Goal: Browse casually

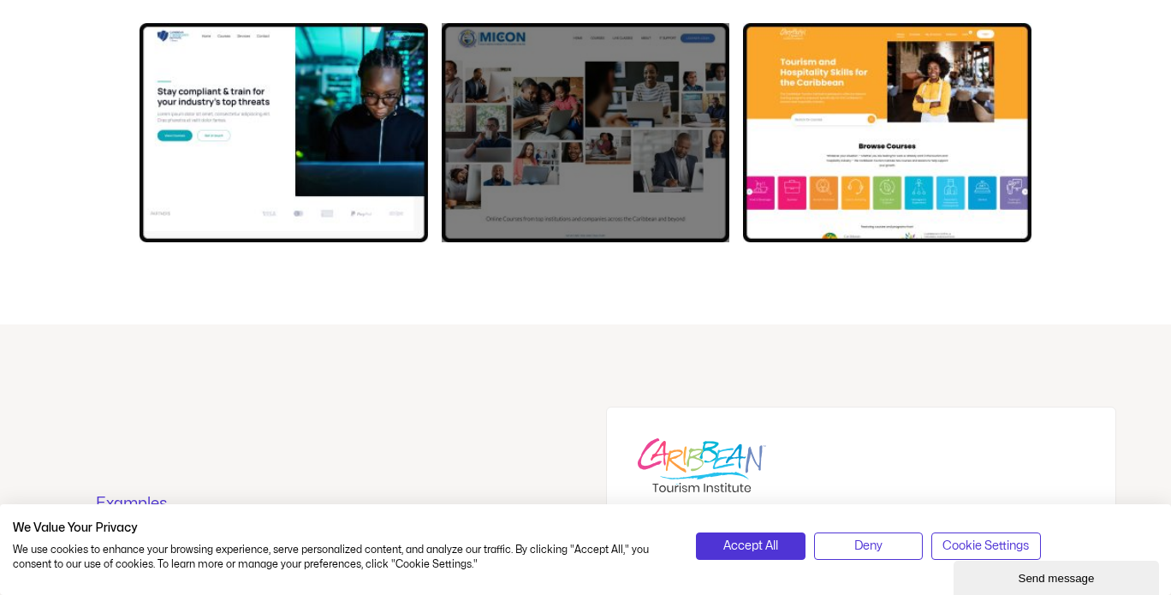
scroll to position [3851, 0]
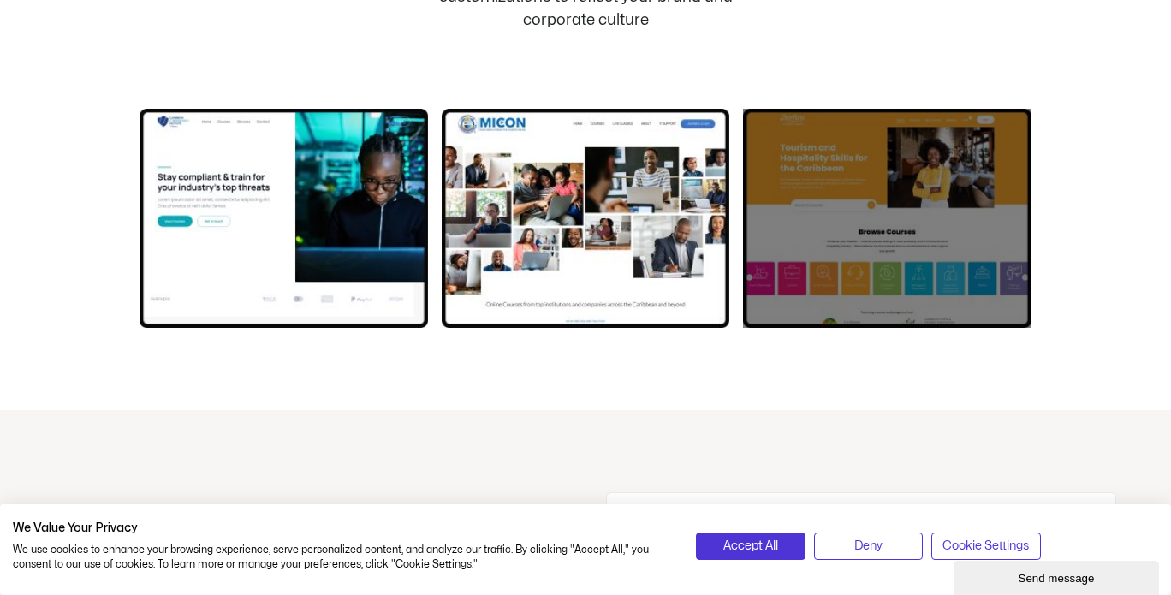
click at [816, 210] on div at bounding box center [887, 218] width 288 height 219
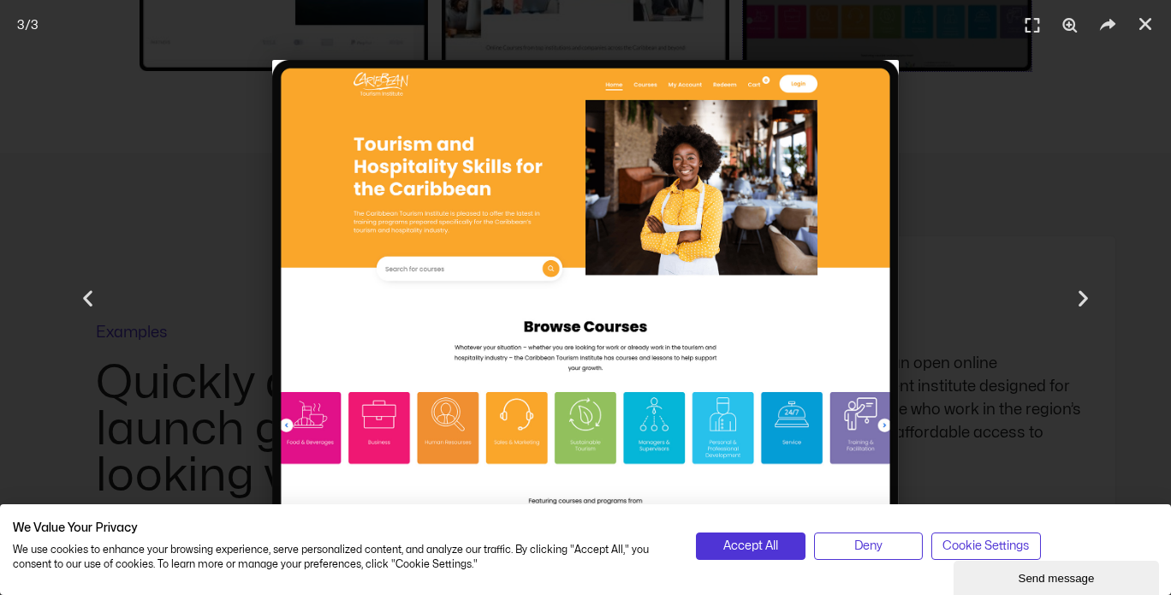
scroll to position [4194, 0]
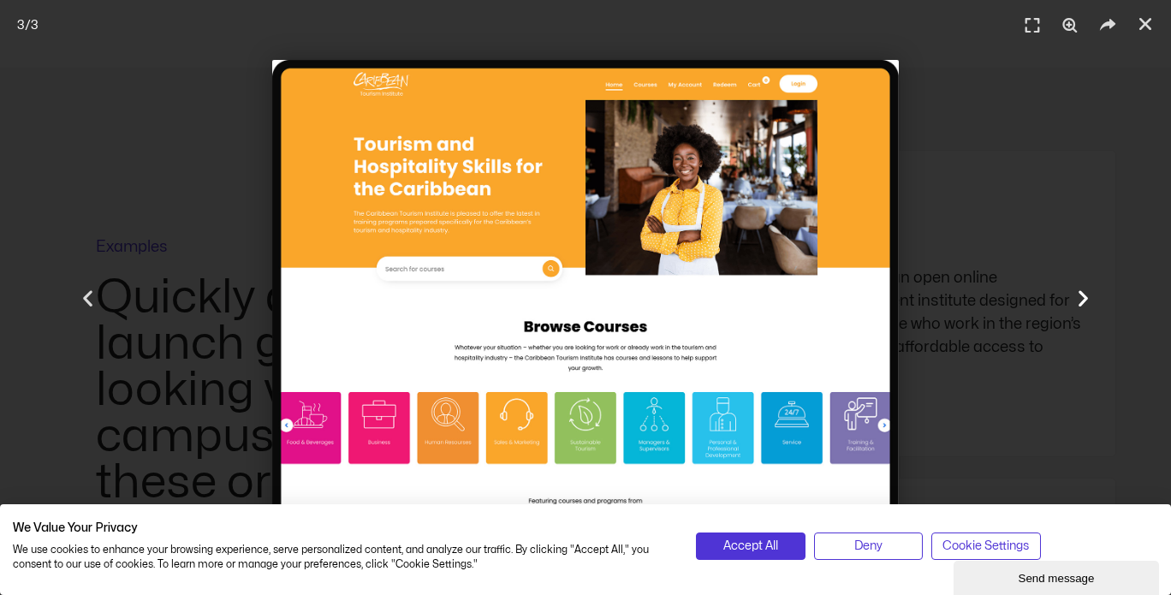
click at [1085, 297] on icon "Next slide" at bounding box center [1082, 297] width 21 height 21
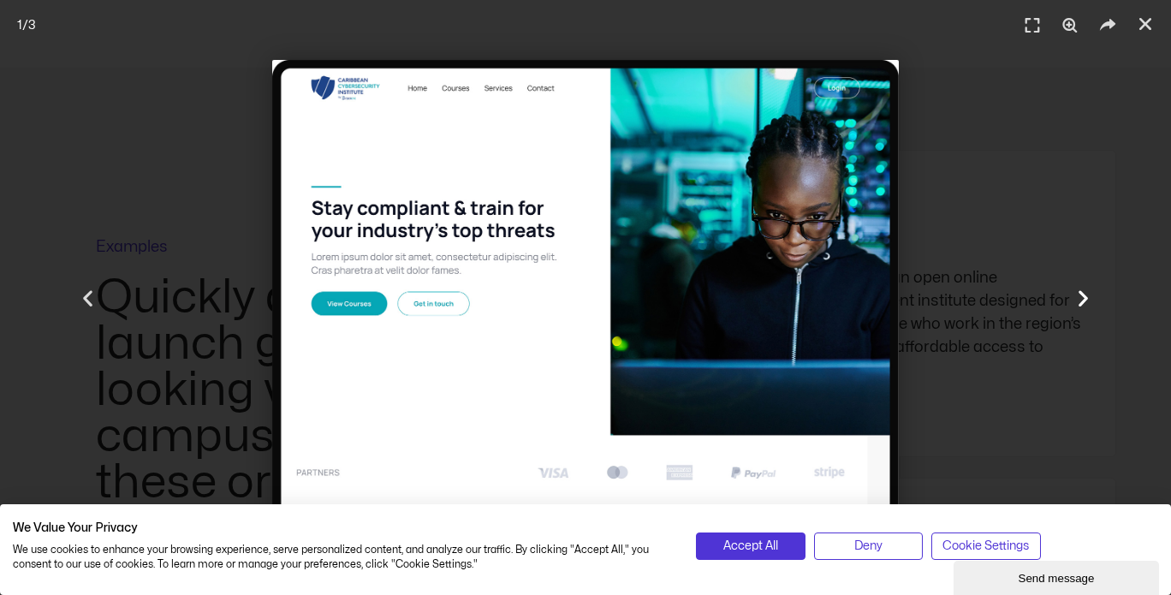
click at [1088, 296] on icon "Next slide" at bounding box center [1082, 297] width 21 height 21
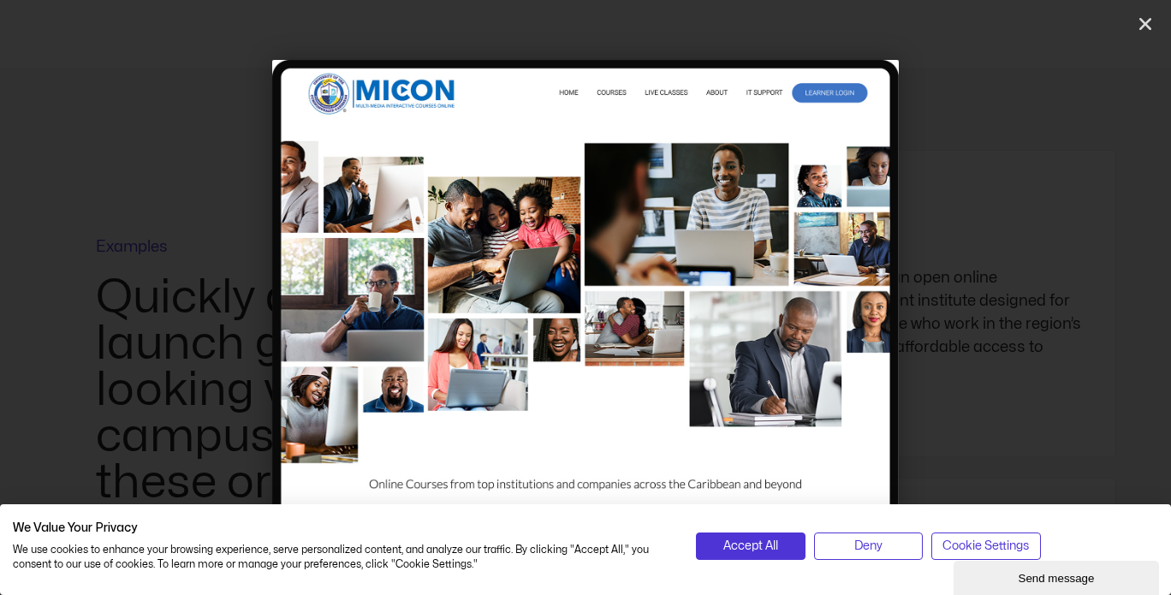
click at [1088, 296] on icon "Next slide" at bounding box center [1082, 297] width 21 height 21
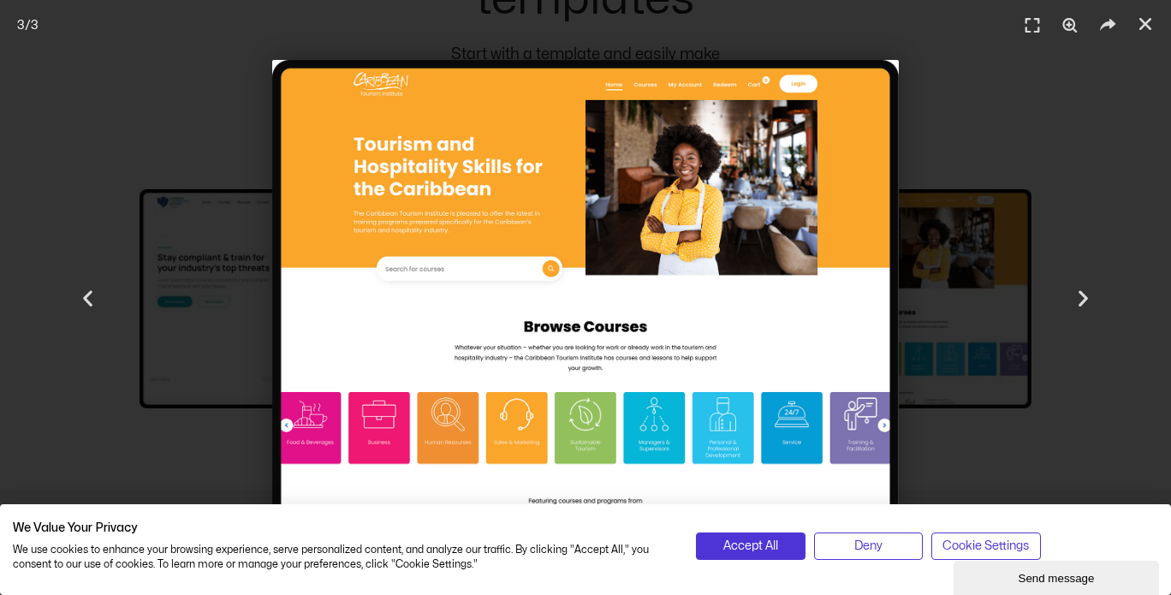
scroll to position [3766, 0]
click at [82, 295] on icon "Previous slide" at bounding box center [87, 297] width 21 height 21
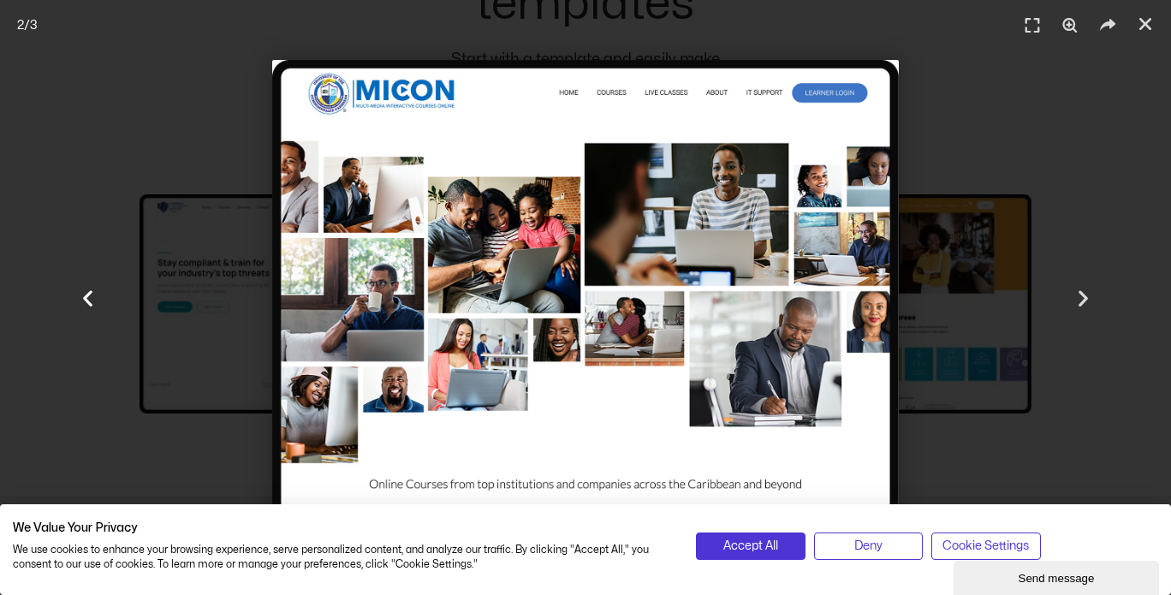
click at [97, 300] on icon "Previous slide" at bounding box center [87, 297] width 21 height 21
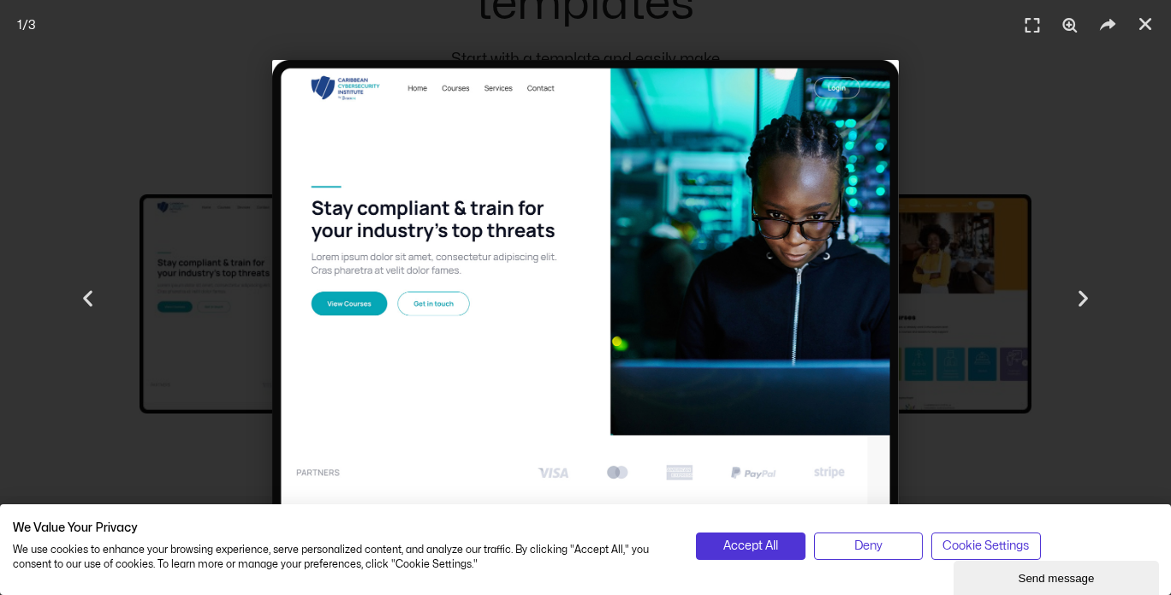
click at [436, 310] on img "1 / 3" at bounding box center [585, 297] width 626 height 475
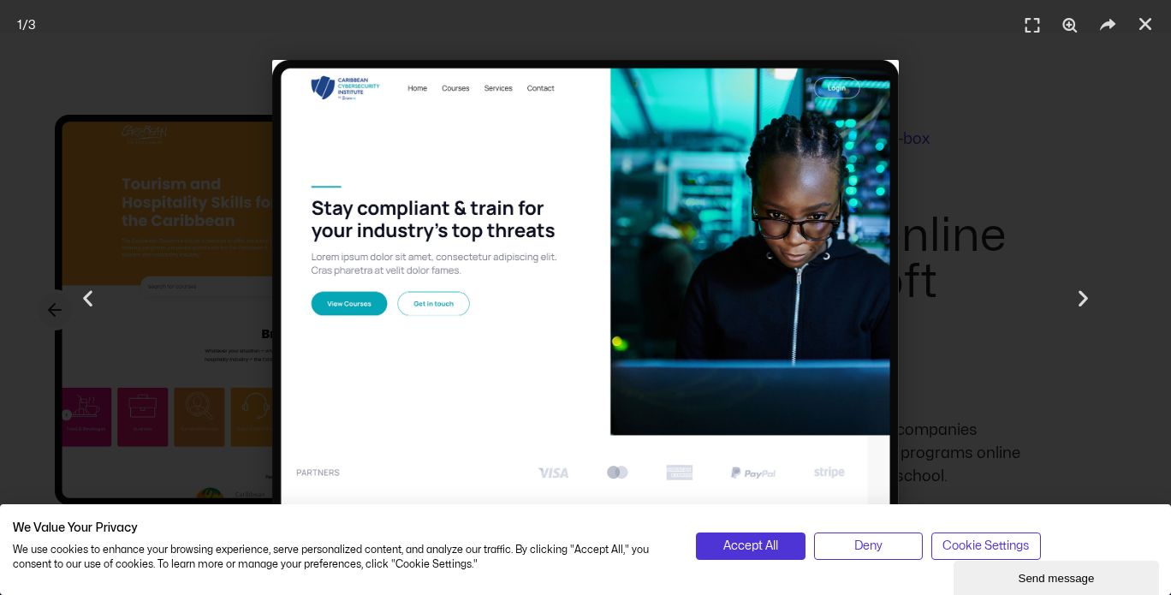
scroll to position [5050, 0]
